Goal: Answer question/provide support

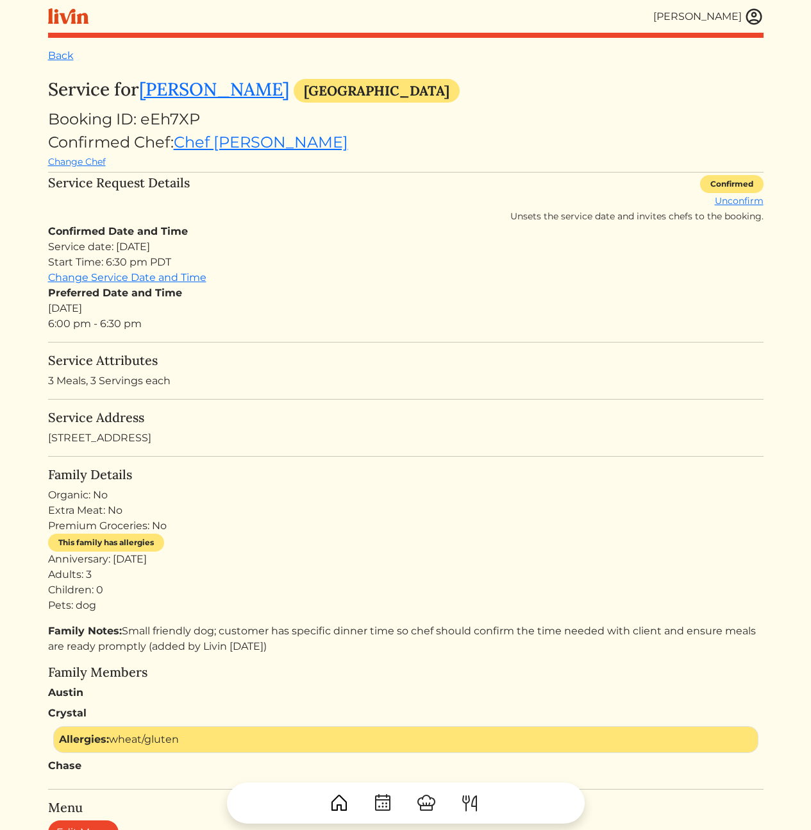
scroll to position [113, 0]
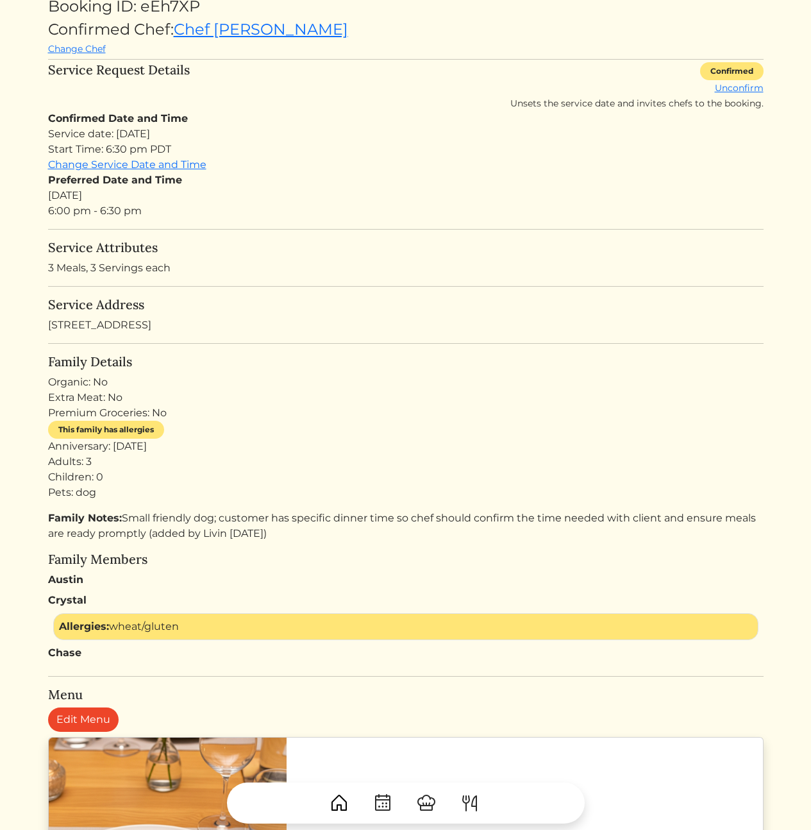
click at [418, 503] on div "Family Details Organic: No Extra Meat: No Premium Groceries: No This family has…" at bounding box center [406, 507] width 716 height 307
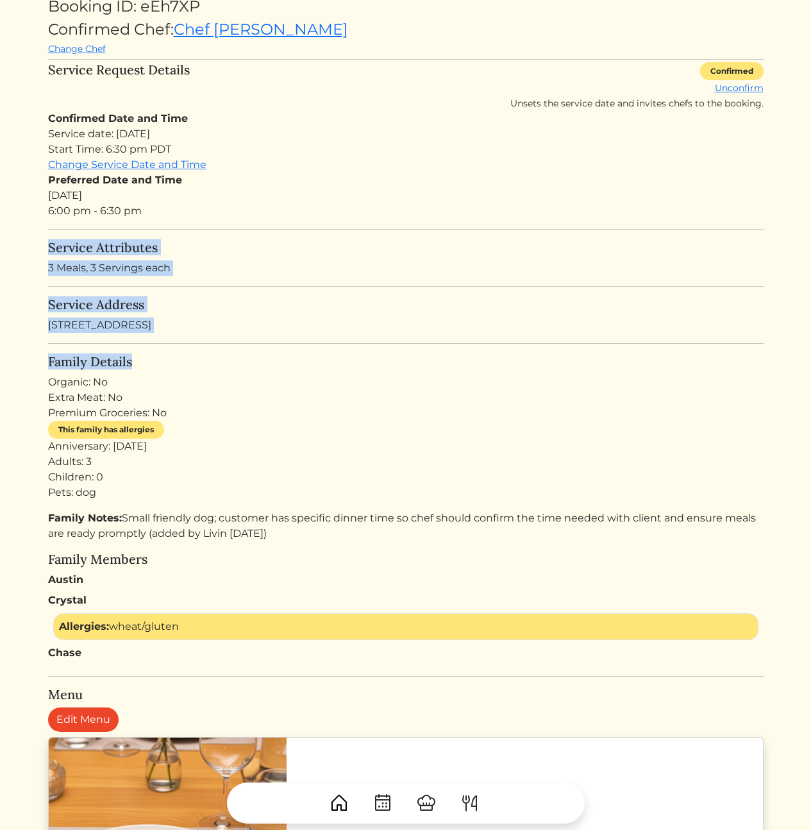
drag, startPoint x: 416, startPoint y: 221, endPoint x: 422, endPoint y: 413, distance: 192.5
click at [420, 409] on turbo-frame "Service for Austin Clements Los Angeles Booking ID: eEh7XP Confirmed Chef: Chef…" at bounding box center [406, 818] width 716 height 1704
drag, startPoint x: 466, startPoint y: 442, endPoint x: 358, endPoint y: 214, distance: 252.8
click at [358, 214] on turbo-frame "Service for Austin Clements Los Angeles Booking ID: eEh7XP Confirmed Chef: Chef…" at bounding box center [406, 818] width 716 height 1704
click at [360, 216] on div "Preferred Date and Time Sun, Aug 17, 2025 6:00 pm - 6:30 pm" at bounding box center [406, 196] width 716 height 46
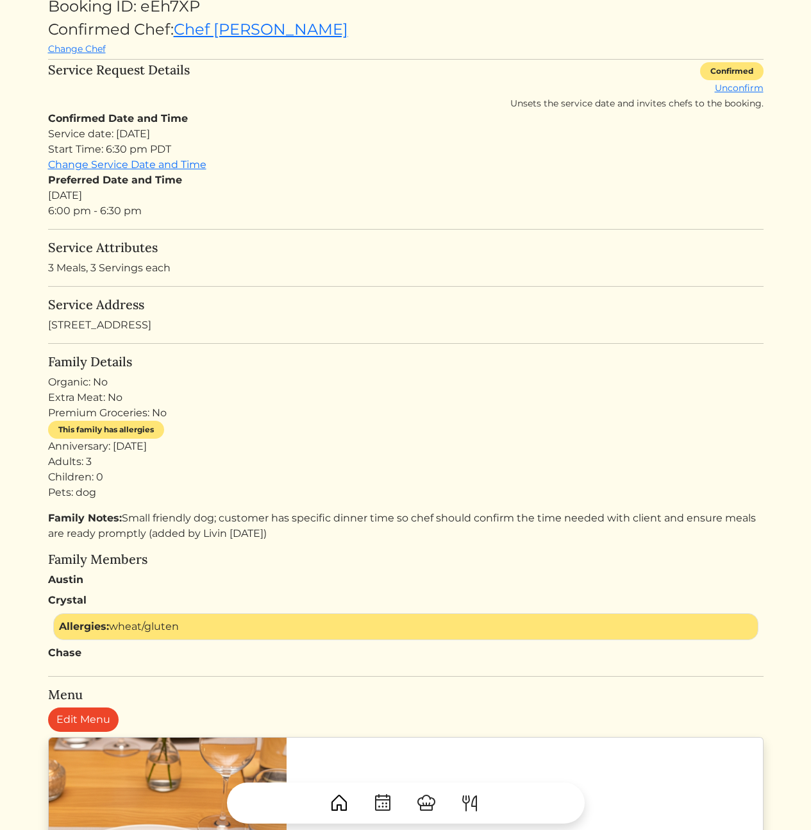
drag, startPoint x: 343, startPoint y: 357, endPoint x: 376, endPoint y: 497, distance: 143.6
click at [375, 496] on turbo-frame "Service for Austin Clements Los Angeles Booking ID: eEh7XP Confirmed Chef: Chef…" at bounding box center [406, 818] width 716 height 1704
click at [457, 505] on div "Family Details Organic: No Extra Meat: No Premium Groceries: No This family has…" at bounding box center [406, 507] width 716 height 307
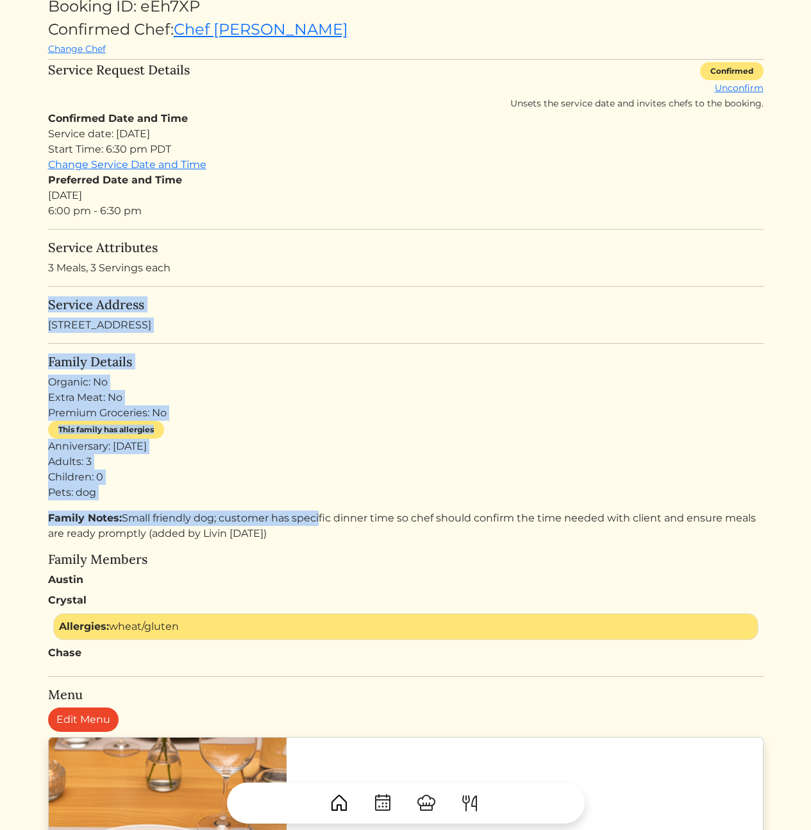
drag, startPoint x: 244, startPoint y: 301, endPoint x: 325, endPoint y: 543, distance: 255.0
click at [319, 527] on turbo-frame "Service for Austin Clements Los Angeles Booking ID: eEh7XP Confirmed Chef: Chef…" at bounding box center [406, 818] width 716 height 1704
drag, startPoint x: 361, startPoint y: 508, endPoint x: 262, endPoint y: 322, distance: 210.9
click at [267, 325] on turbo-frame "Service for Austin Clements Los Angeles Booking ID: eEh7XP Confirmed Chef: Chef…" at bounding box center [406, 818] width 716 height 1704
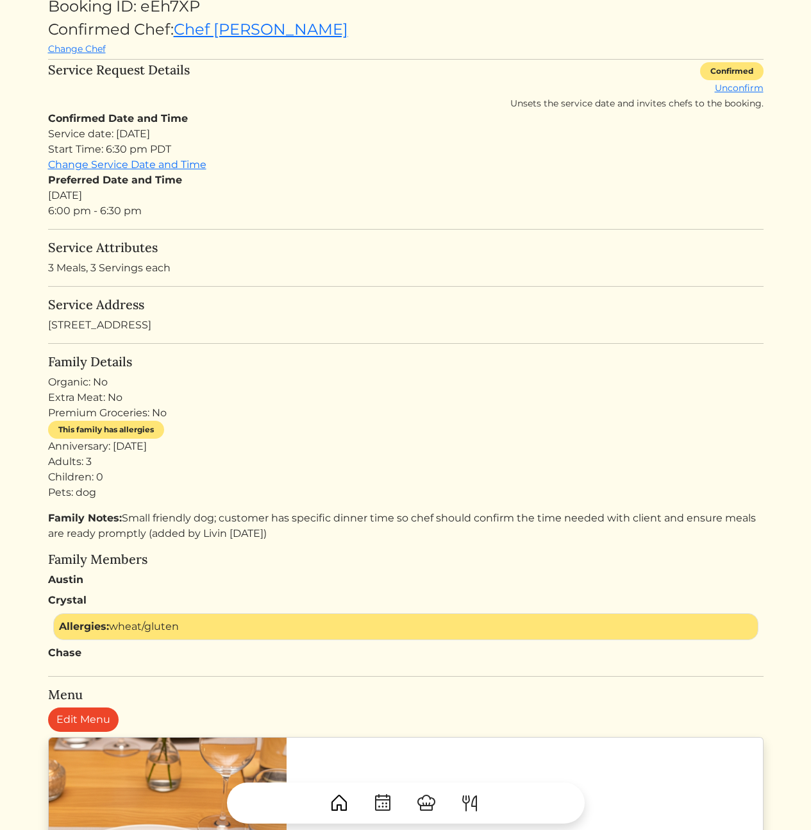
click at [280, 291] on turbo-frame "Service for Austin Clements Los Angeles Booking ID: eEh7XP Confirmed Chef: Chef…" at bounding box center [406, 818] width 716 height 1704
click at [387, 428] on div "Organic: No Extra Meat: No Premium Groceries: No This family has allergies Anni…" at bounding box center [406, 438] width 716 height 126
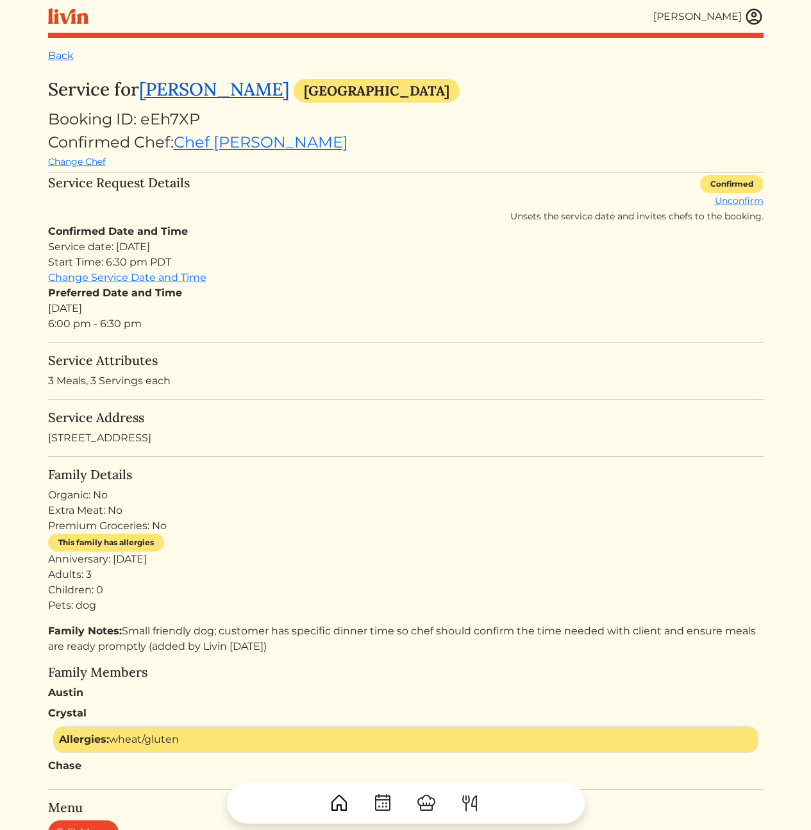
click at [218, 90] on link "[PERSON_NAME]" at bounding box center [214, 89] width 150 height 23
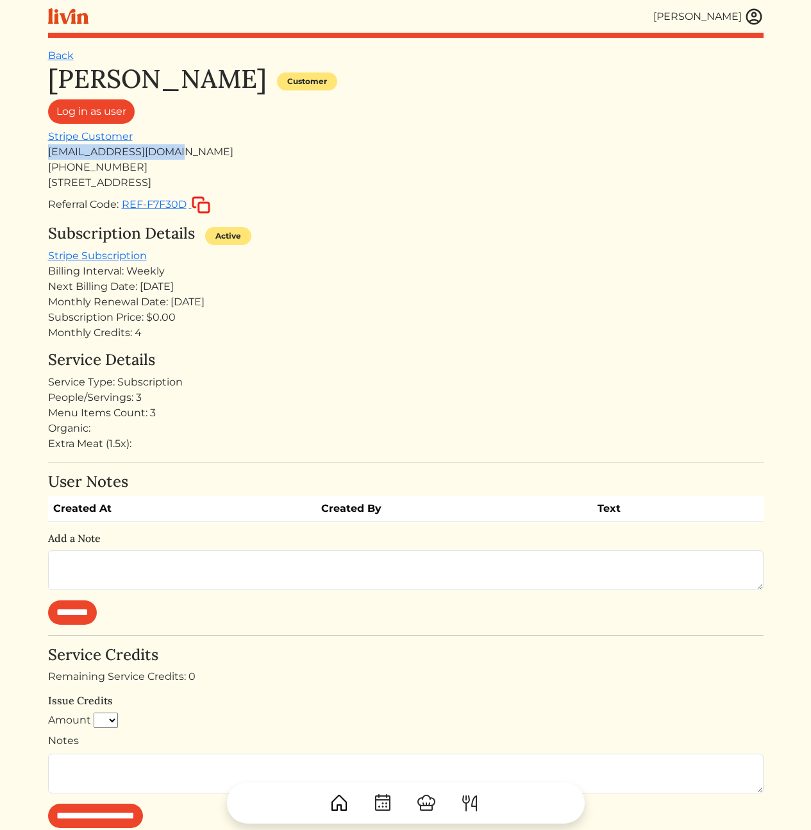
drag, startPoint x: 178, startPoint y: 151, endPoint x: 50, endPoint y: 156, distance: 127.7
click at [50, 156] on div "[EMAIL_ADDRESS][DOMAIN_NAME]" at bounding box center [406, 151] width 716 height 15
copy div "[EMAIL_ADDRESS][DOMAIN_NAME]"
click at [470, 328] on div "Monthly Credits: 4" at bounding box center [406, 332] width 716 height 15
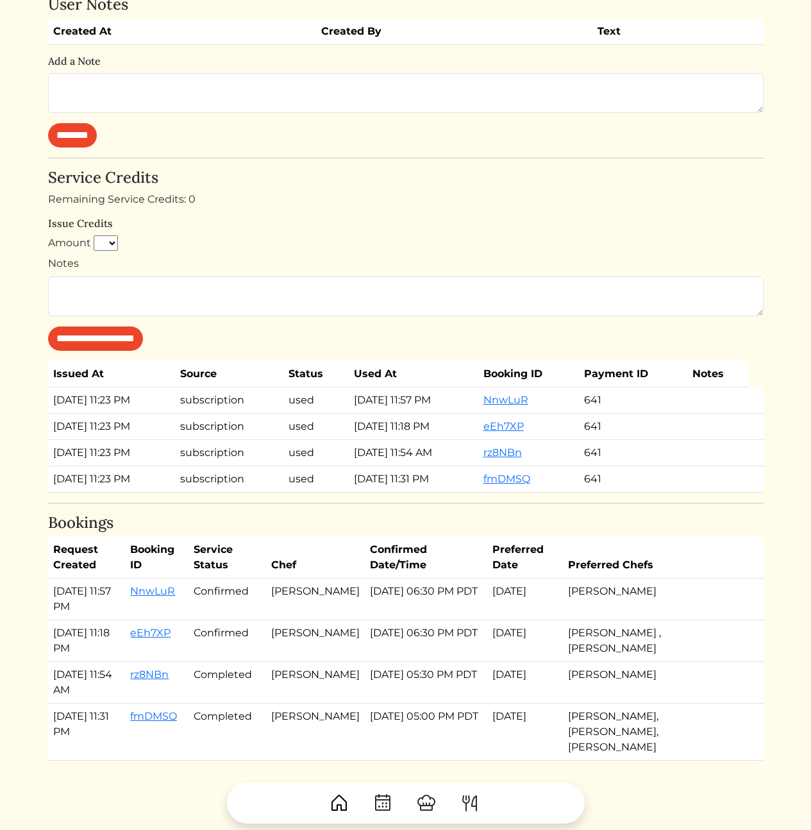
scroll to position [564, 0]
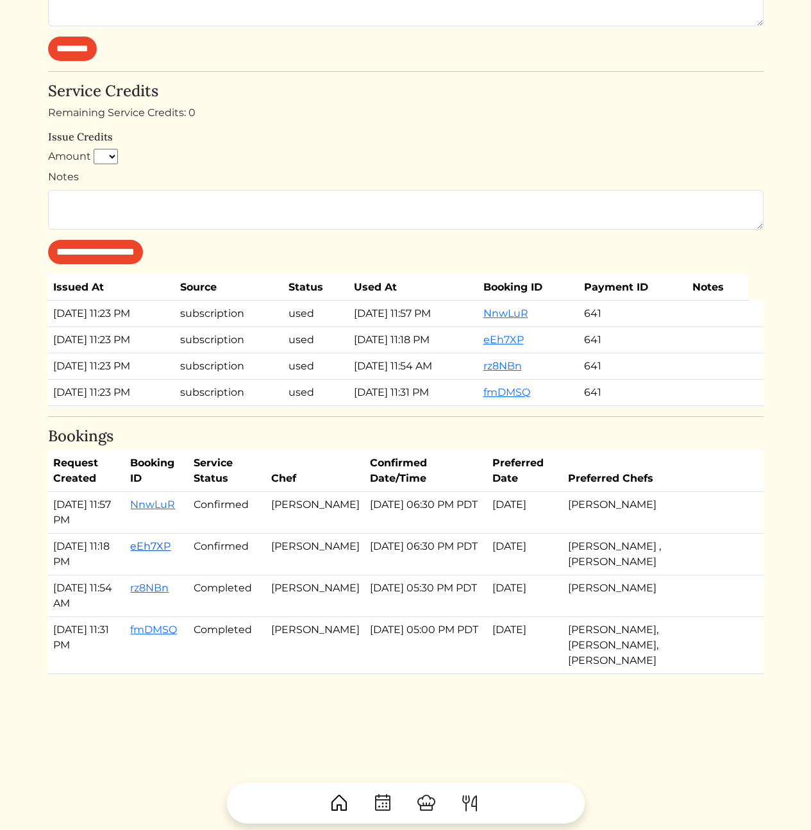
click at [149, 546] on link "eEh7XP" at bounding box center [150, 546] width 40 height 12
click at [167, 500] on link "NnwLuR" at bounding box center [152, 504] width 45 height 12
click at [328, 467] on th "Chef" at bounding box center [315, 471] width 99 height 42
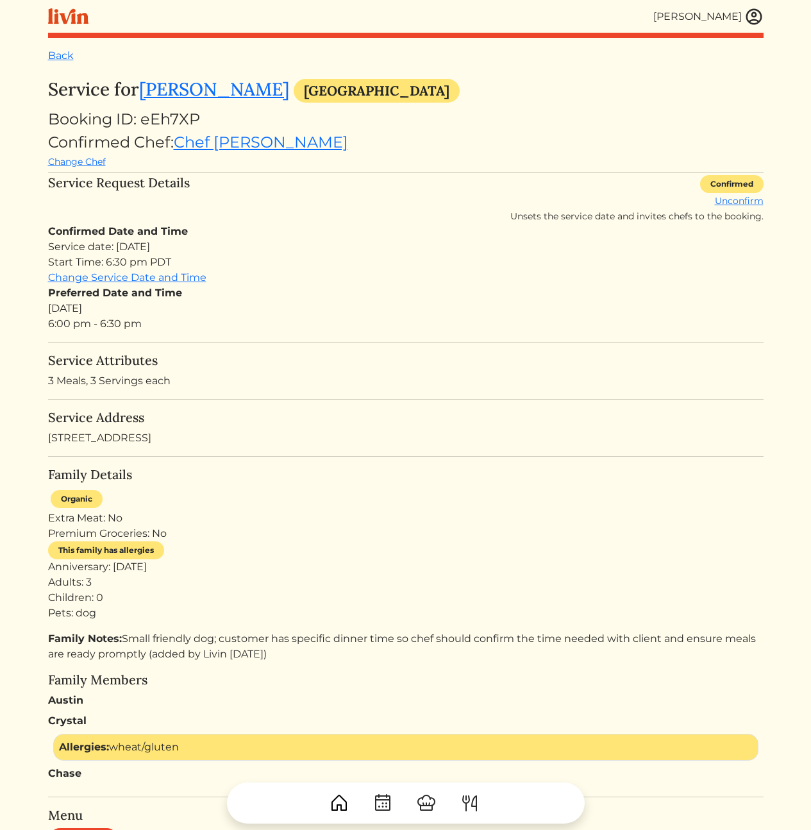
click at [243, 569] on div "Anniversary: [DATE] Adults: 3 Children: 0 Pets: dog" at bounding box center [406, 590] width 716 height 62
